Goal: Information Seeking & Learning: Learn about a topic

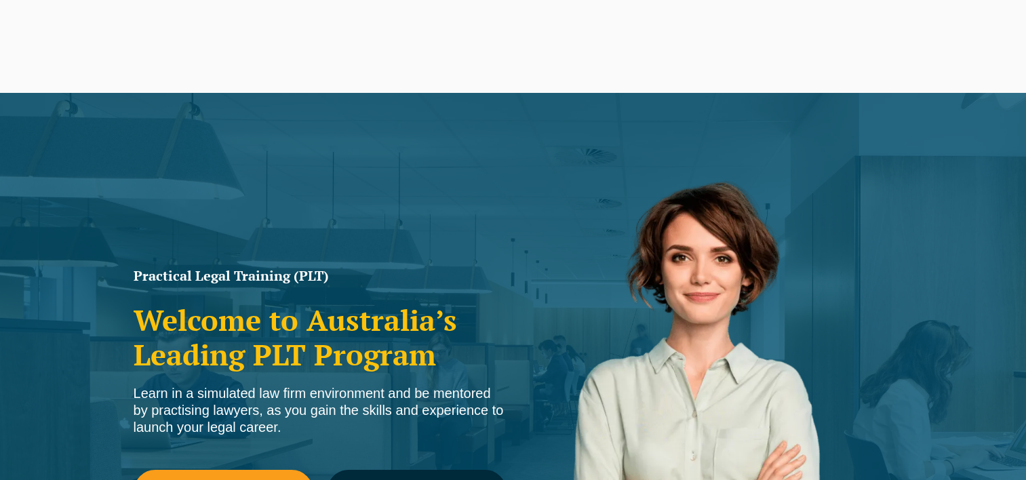
scroll to position [136, 0]
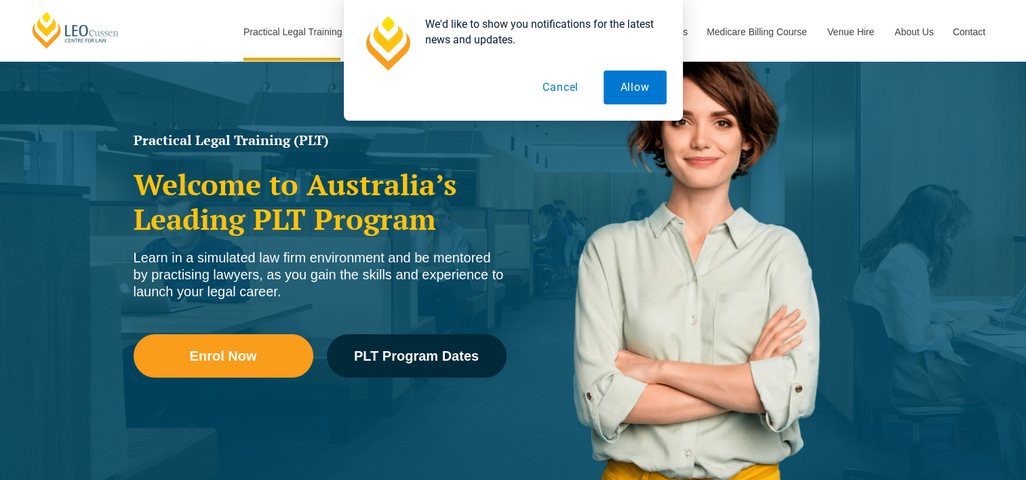
click at [561, 84] on button "Cancel" at bounding box center [560, 88] width 70 height 34
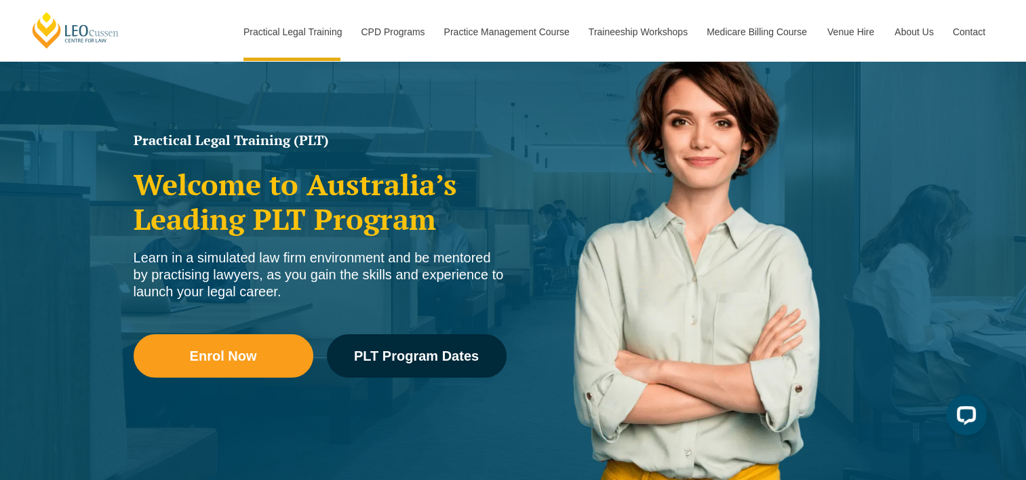
scroll to position [0, 0]
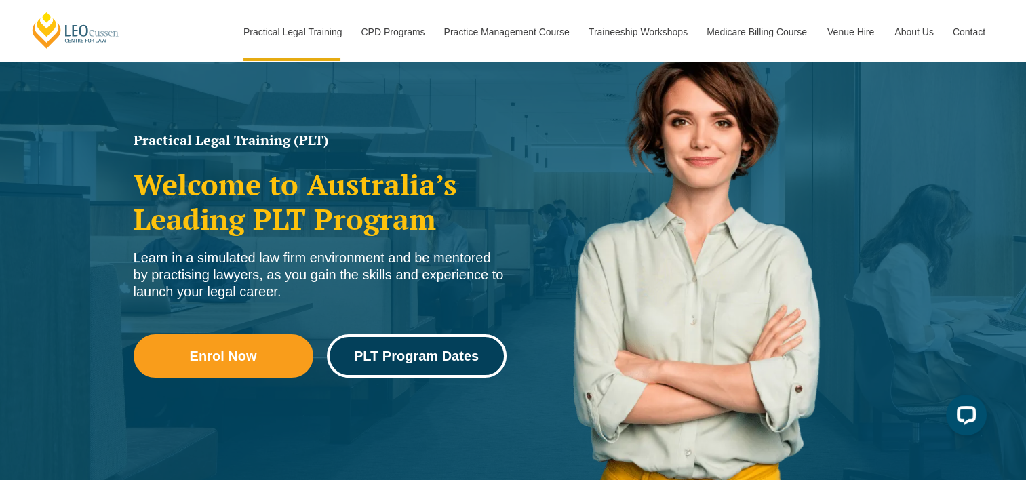
click at [399, 351] on span "PLT Program Dates" at bounding box center [416, 356] width 125 height 14
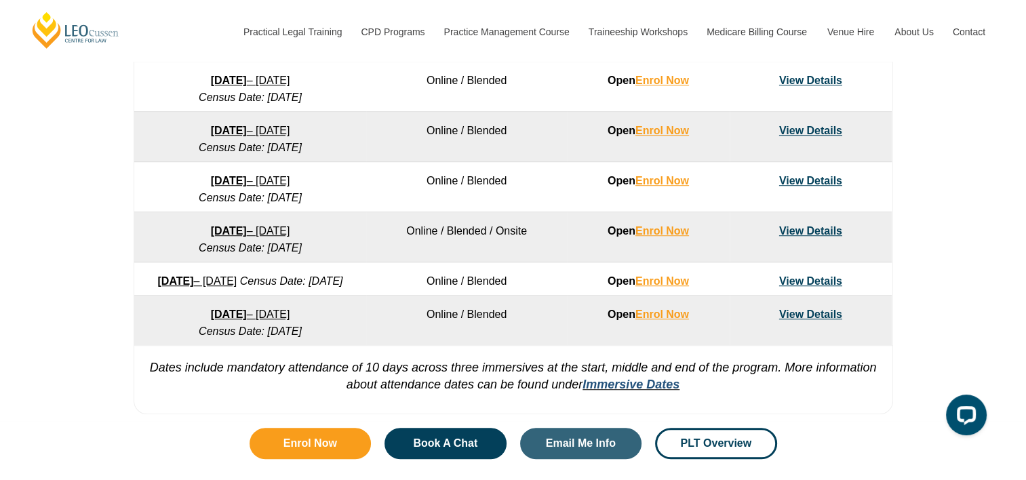
scroll to position [881, 0]
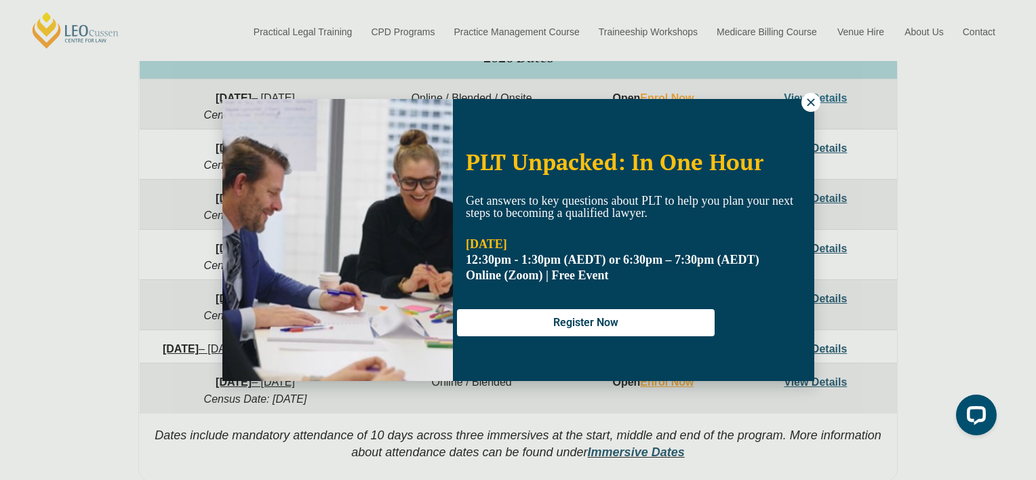
click at [809, 99] on icon at bounding box center [811, 102] width 12 height 12
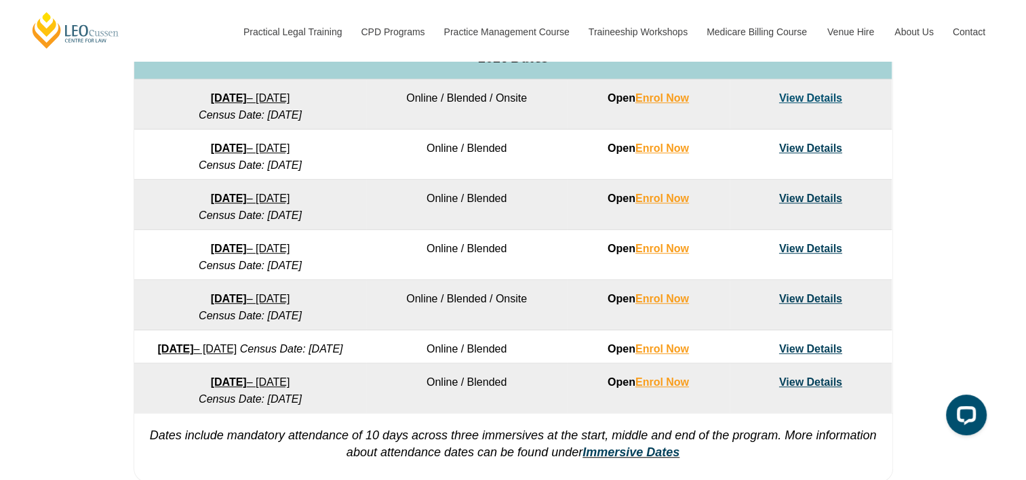
click at [801, 96] on link "View Details" at bounding box center [810, 98] width 63 height 12
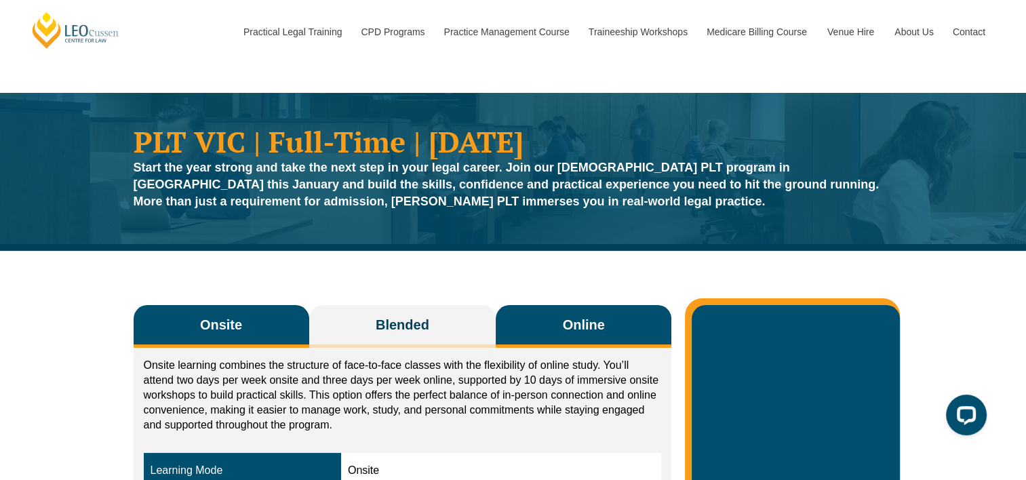
scroll to position [136, 0]
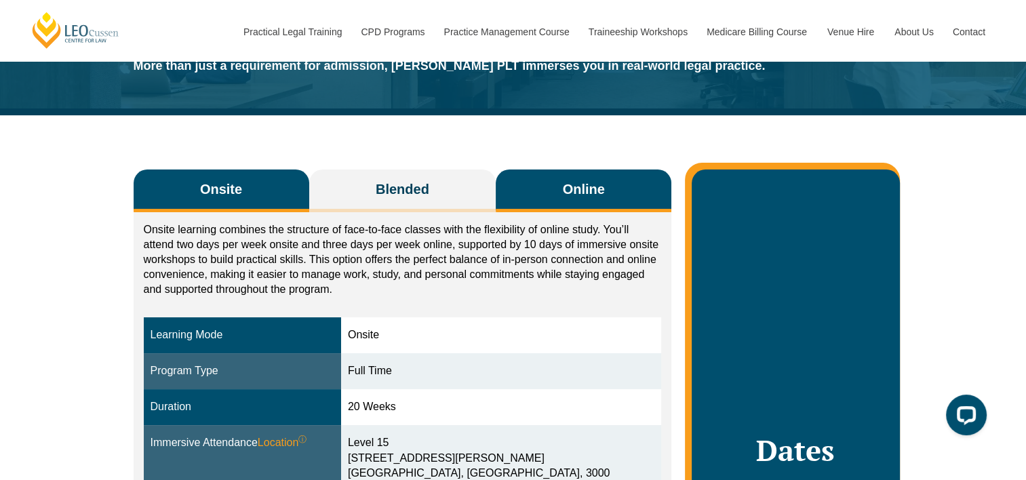
click at [593, 191] on span "Online" at bounding box center [584, 189] width 42 height 19
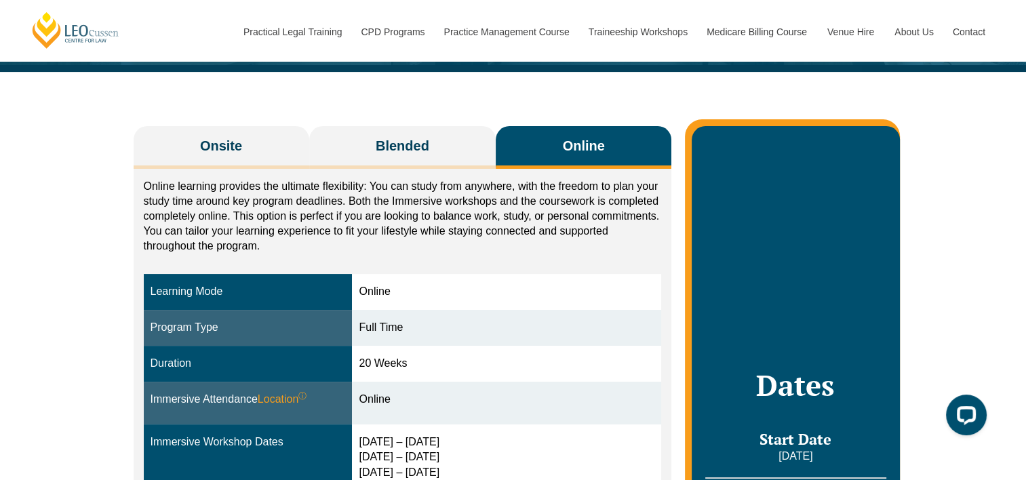
scroll to position [0, 0]
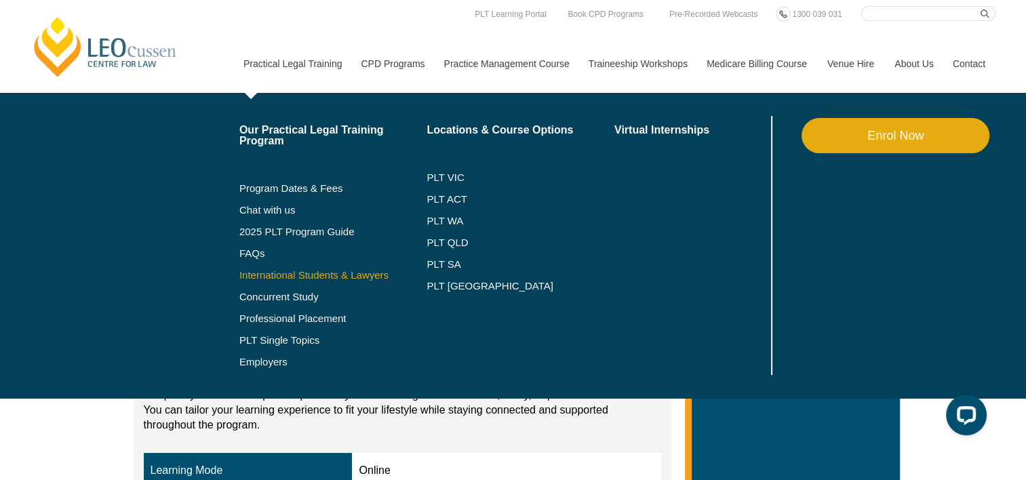
click at [313, 276] on link "International Students & Lawyers" at bounding box center [333, 275] width 188 height 11
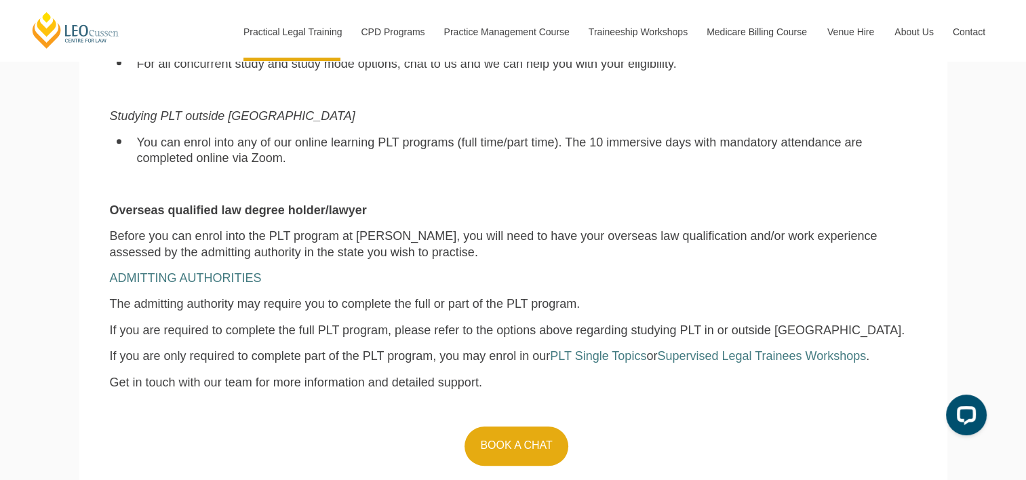
scroll to position [1220, 0]
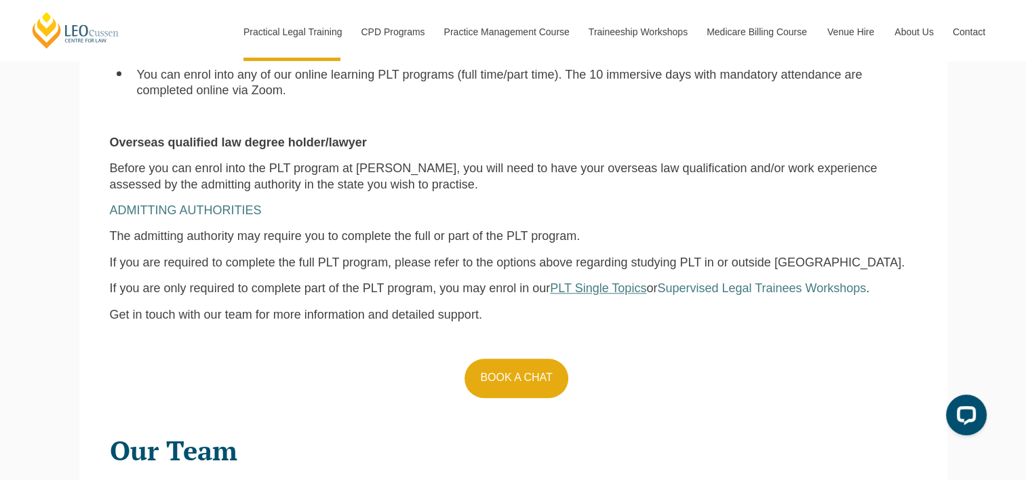
click at [602, 291] on span "PLT Single Topics" at bounding box center [598, 288] width 96 height 14
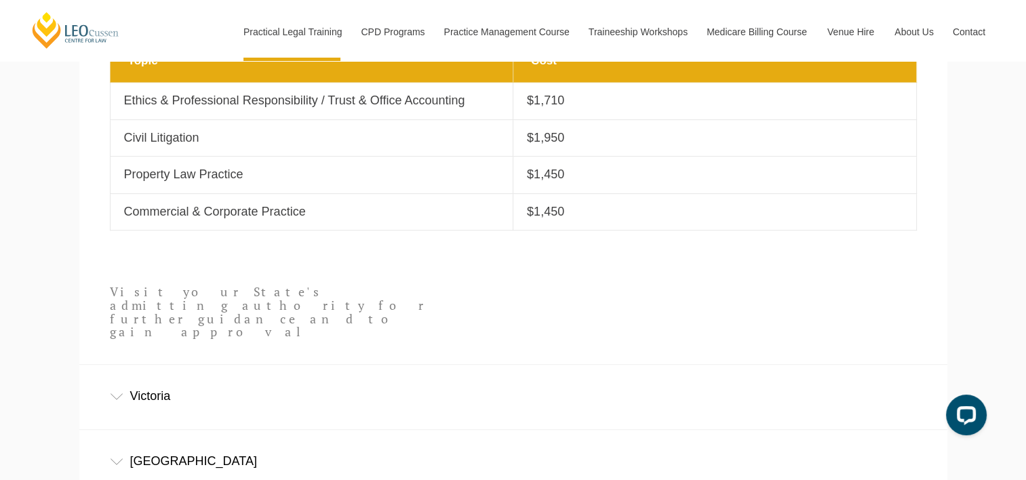
scroll to position [678, 0]
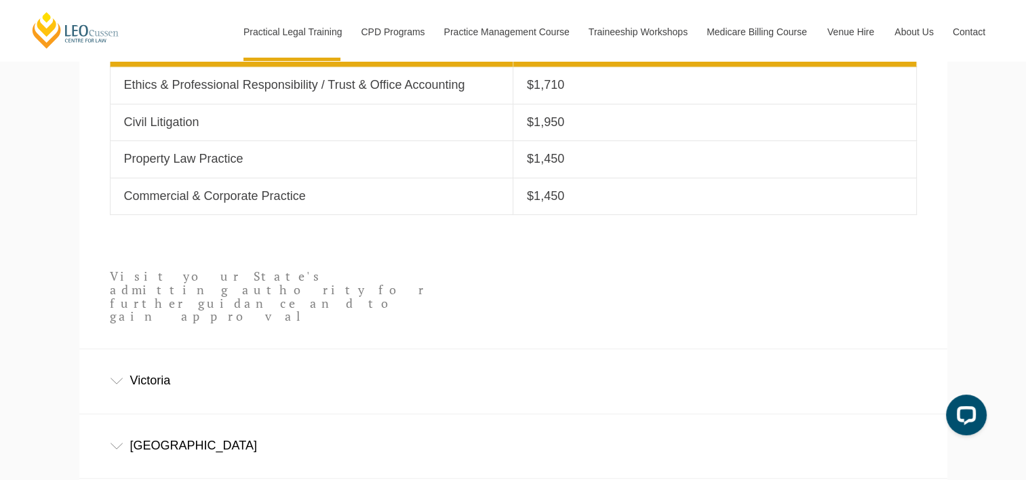
click at [197, 423] on div "[GEOGRAPHIC_DATA]" at bounding box center [513, 445] width 868 height 63
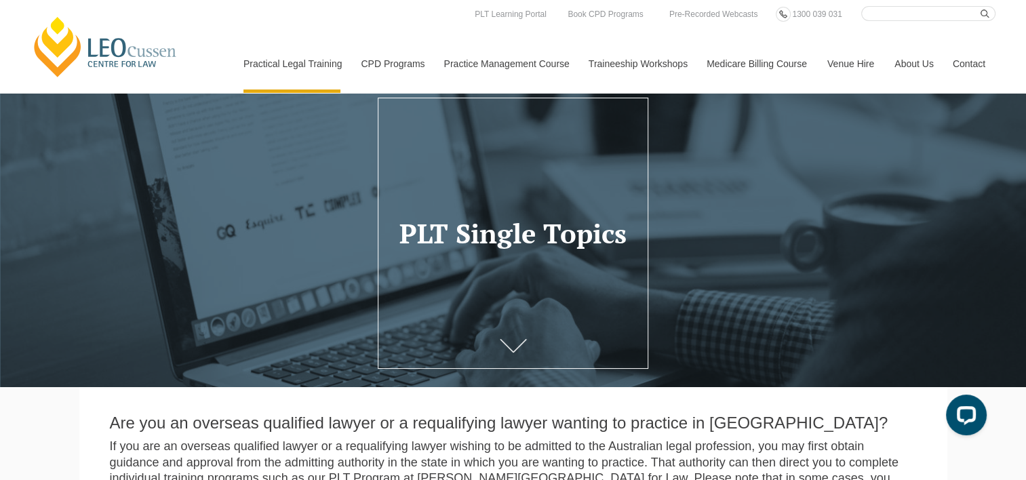
scroll to position [0, 0]
